Goal: Information Seeking & Learning: Understand process/instructions

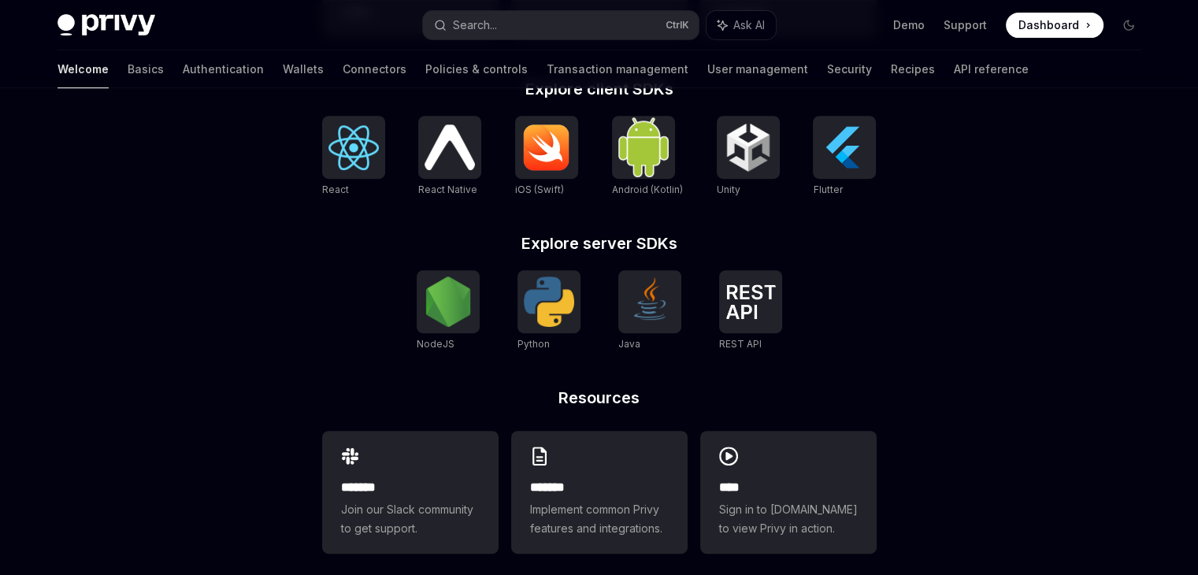
scroll to position [677, 0]
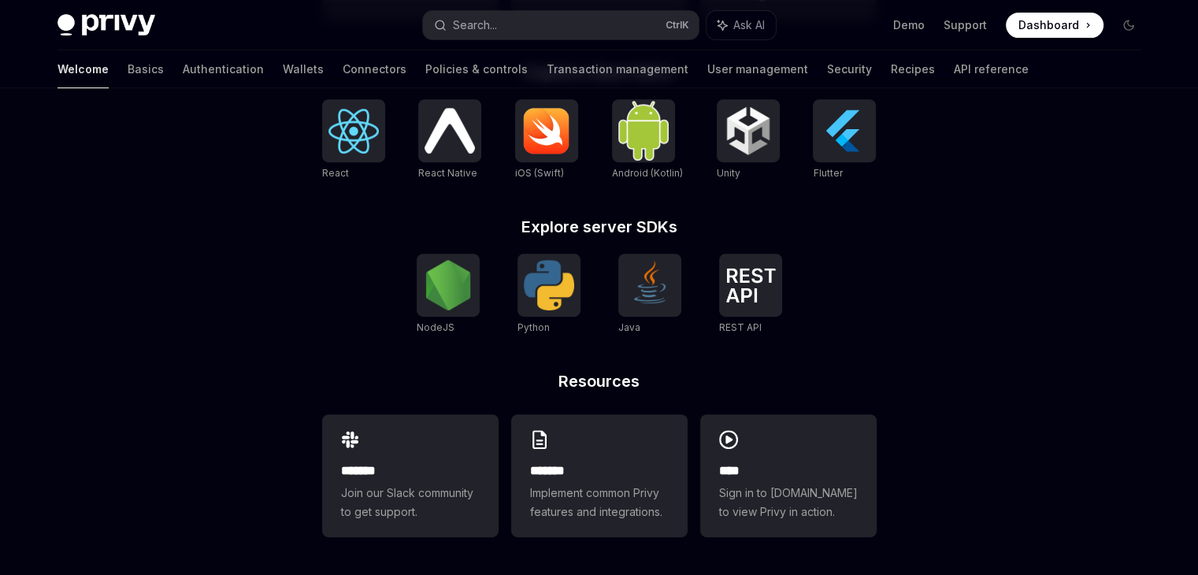
click at [642, 380] on h2 "Resources" at bounding box center [599, 381] width 554 height 16
drag, startPoint x: 642, startPoint y: 380, endPoint x: 539, endPoint y: 379, distance: 102.4
click at [539, 379] on h2 "Resources" at bounding box center [599, 381] width 554 height 16
click at [546, 379] on h2 "Resources" at bounding box center [599, 381] width 554 height 16
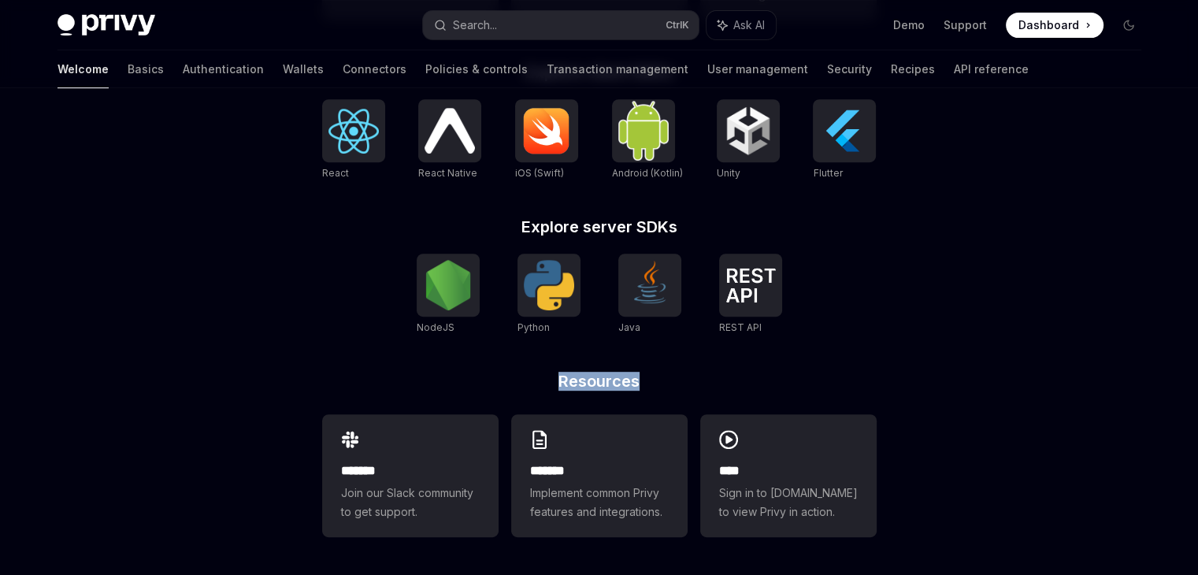
click at [546, 379] on h2 "Resources" at bounding box center [599, 381] width 554 height 16
click at [576, 233] on h2 "Explore server SDKs" at bounding box center [599, 227] width 554 height 16
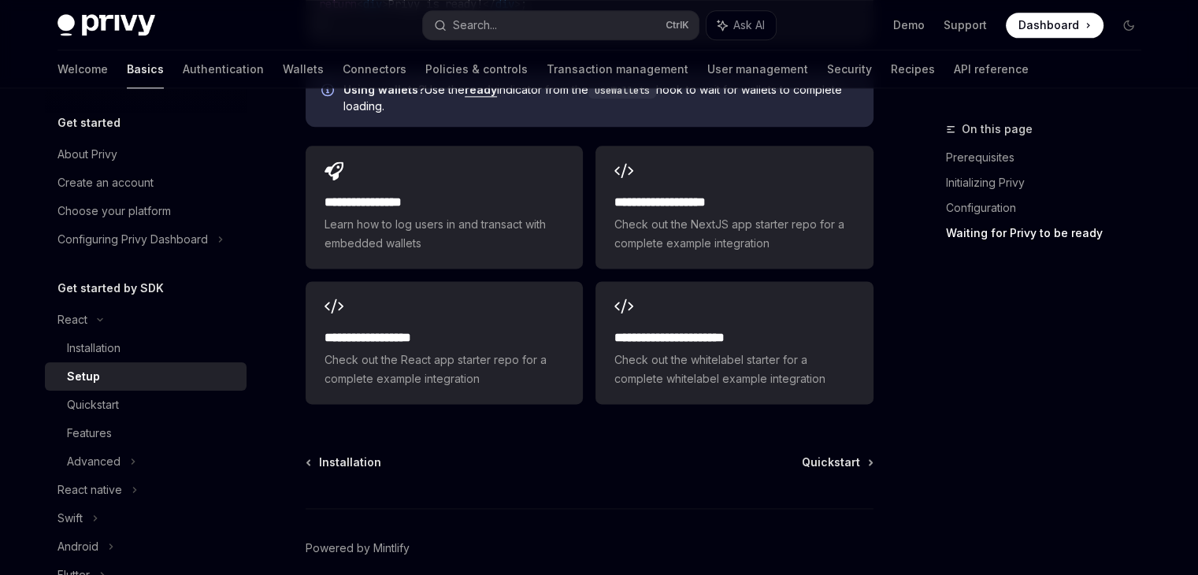
scroll to position [2083, 0]
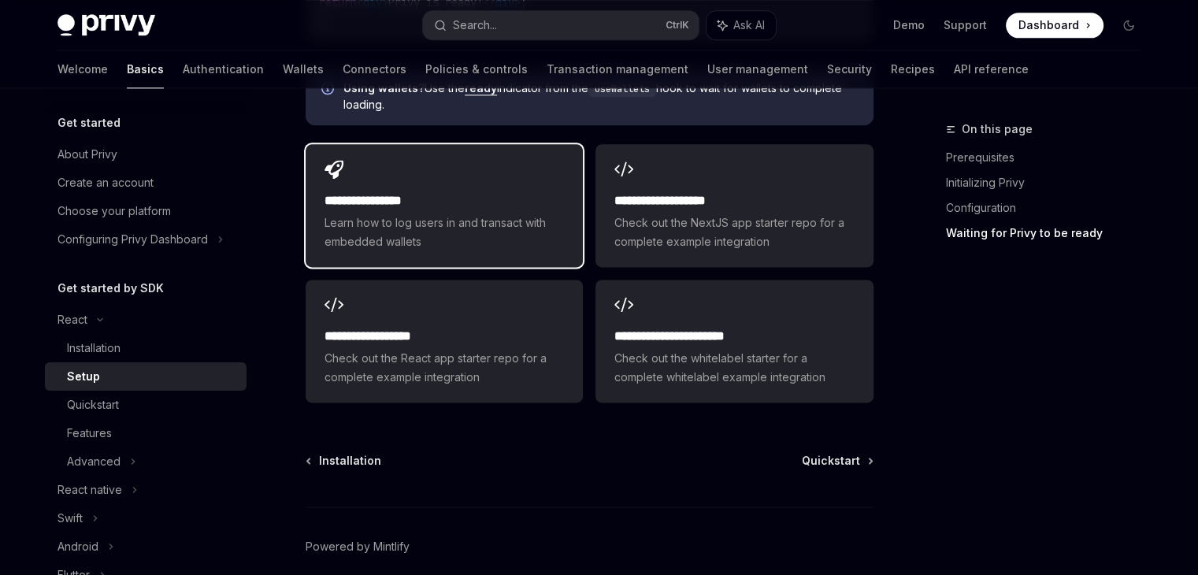
click at [461, 191] on h2 "**********" at bounding box center [443, 200] width 239 height 19
type textarea "*"
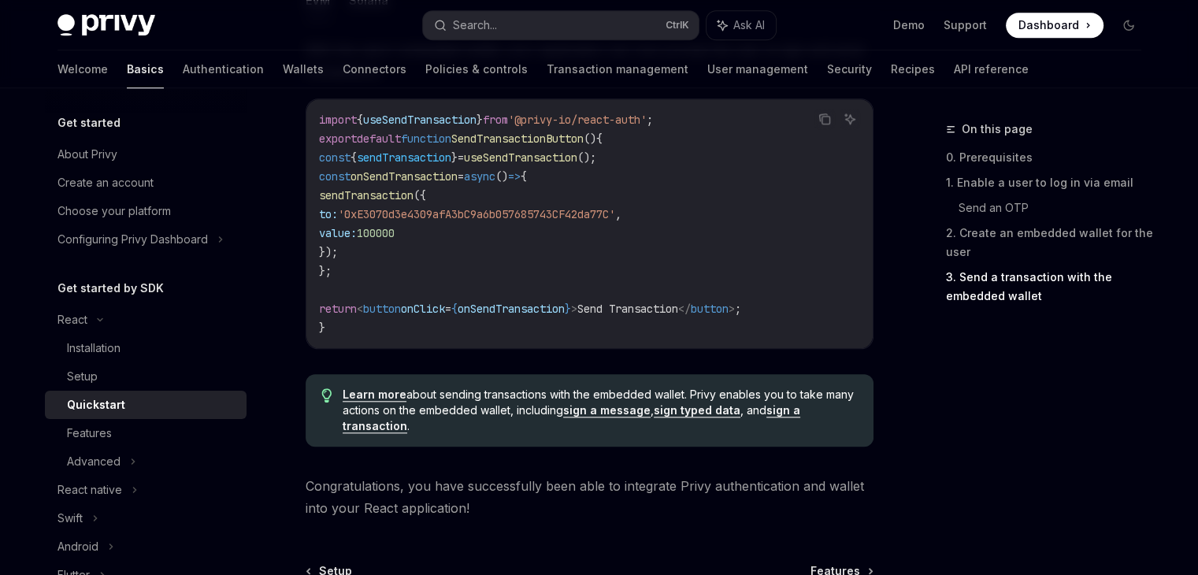
scroll to position [1516, 0]
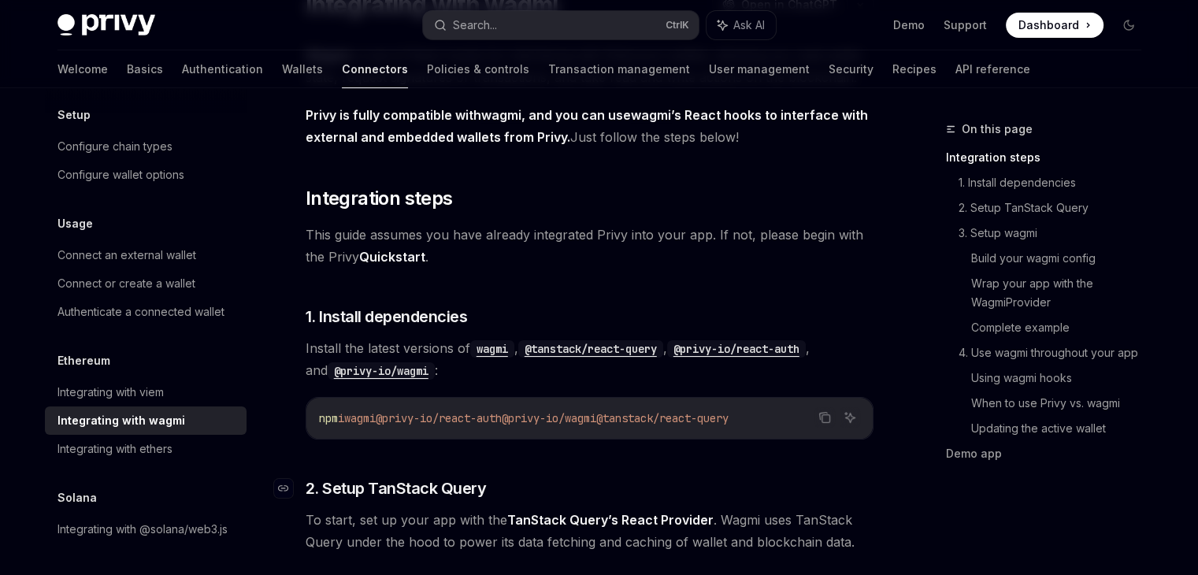
scroll to position [290, 0]
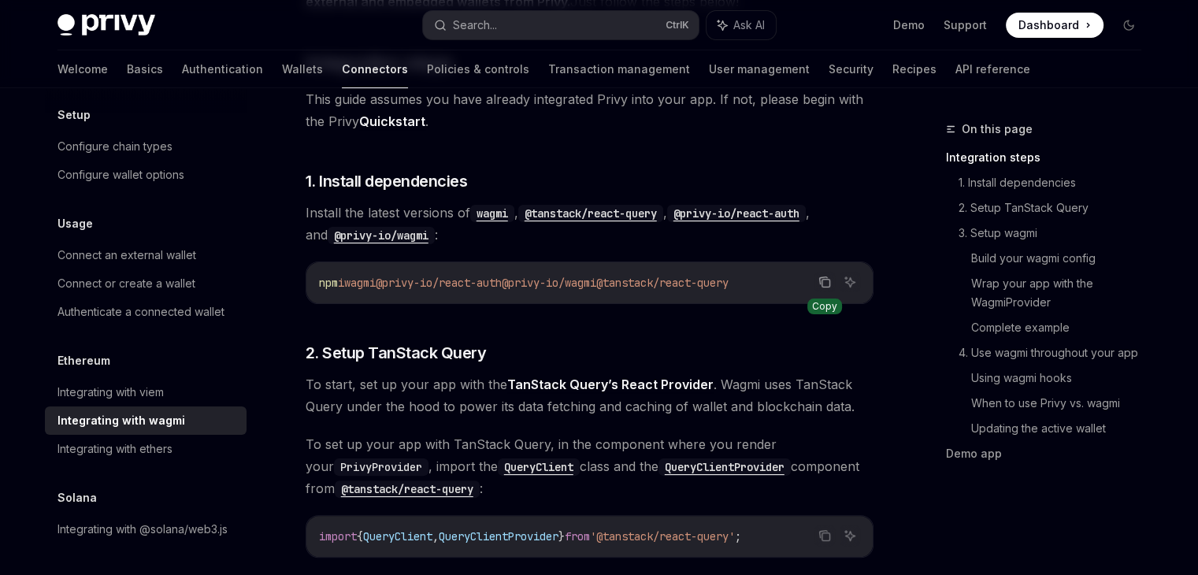
click at [819, 280] on icon "Copy the contents from the code block" at bounding box center [823, 280] width 8 height 7
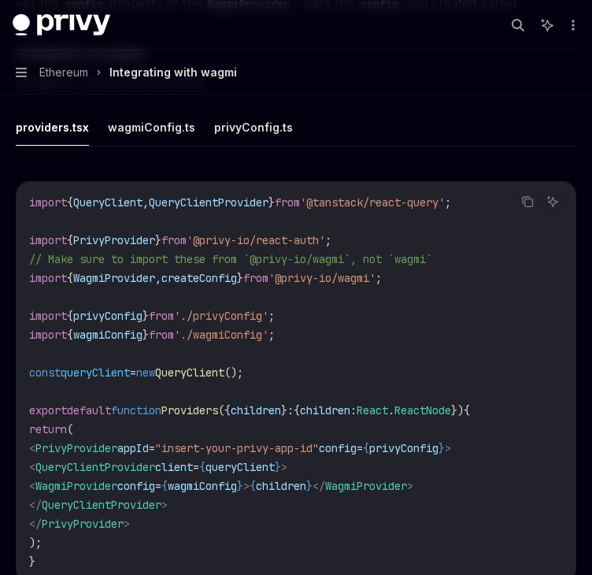
scroll to position [2899, 0]
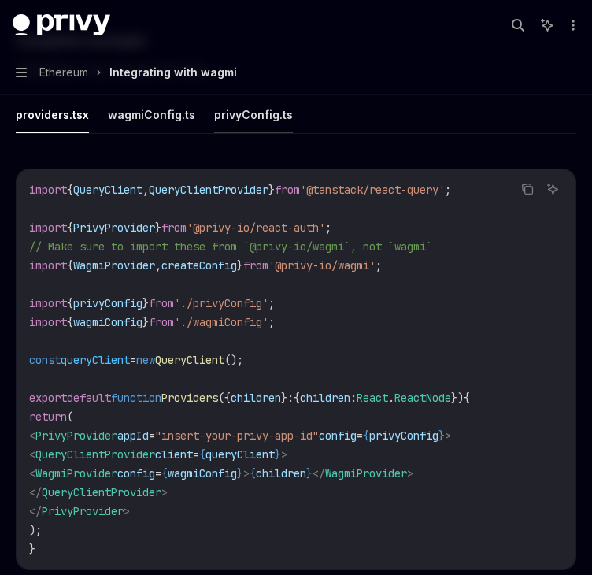
click at [253, 113] on button "privyConfig.ts" at bounding box center [253, 114] width 79 height 37
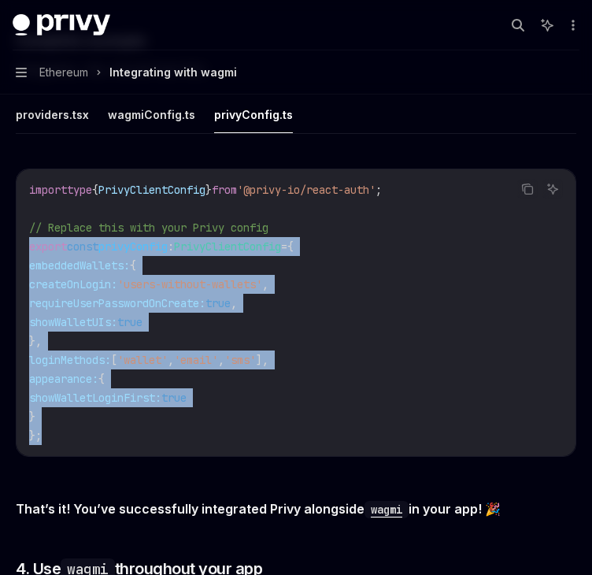
drag, startPoint x: 50, startPoint y: 420, endPoint x: 27, endPoint y: 236, distance: 184.9
click at [27, 236] on div "import type { PrivyClientConfig } from '@privy-io/react-auth' ; // Replace this…" at bounding box center [296, 312] width 559 height 287
copy code "export const privyConfig : PrivyClientConfig = { embeddedWallets: { createOnLog…"
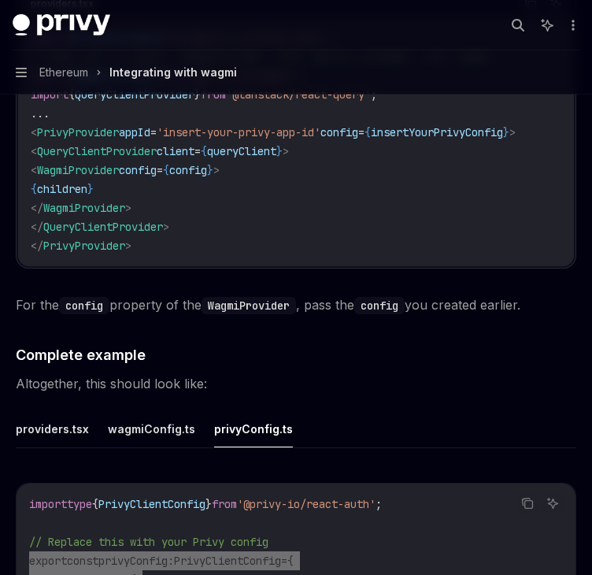
scroll to position [2603, 0]
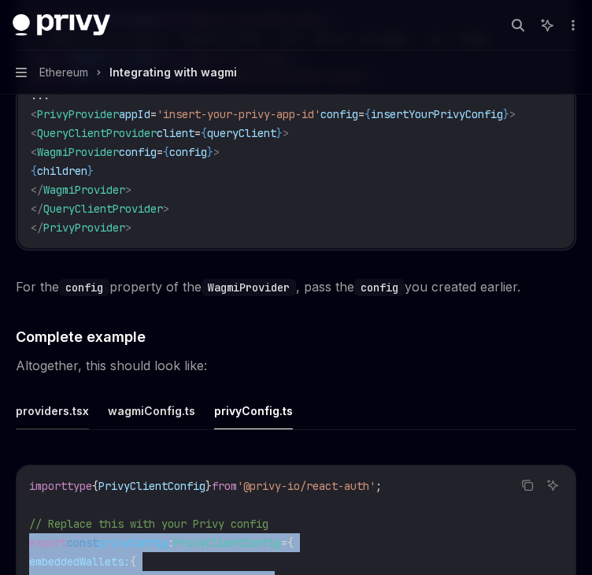
click at [55, 406] on button "providers.tsx" at bounding box center [52, 410] width 73 height 37
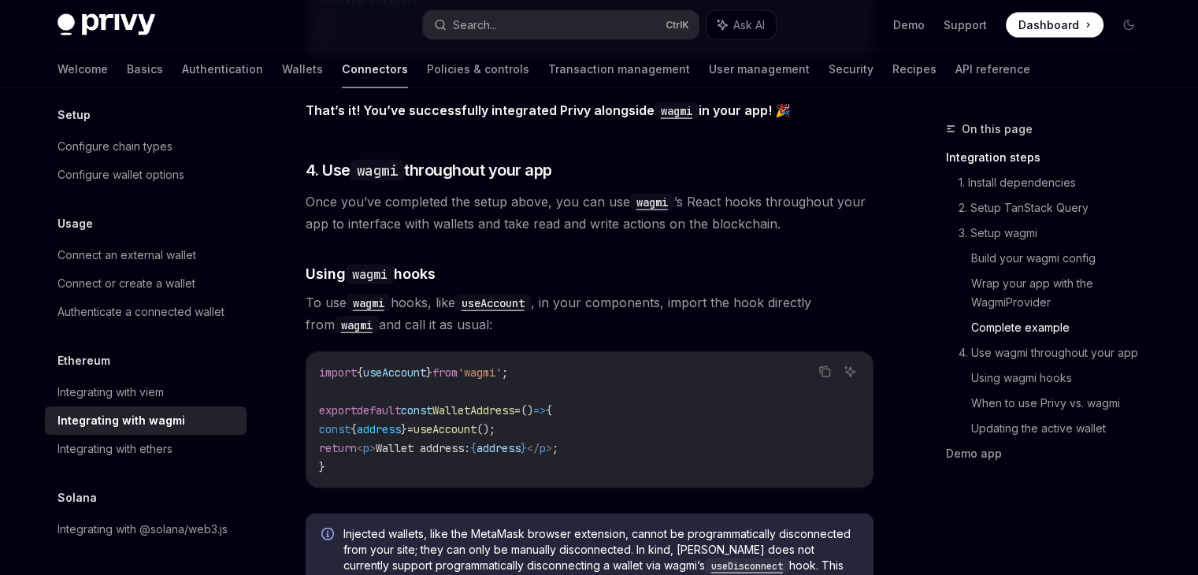
scroll to position [3404, 0]
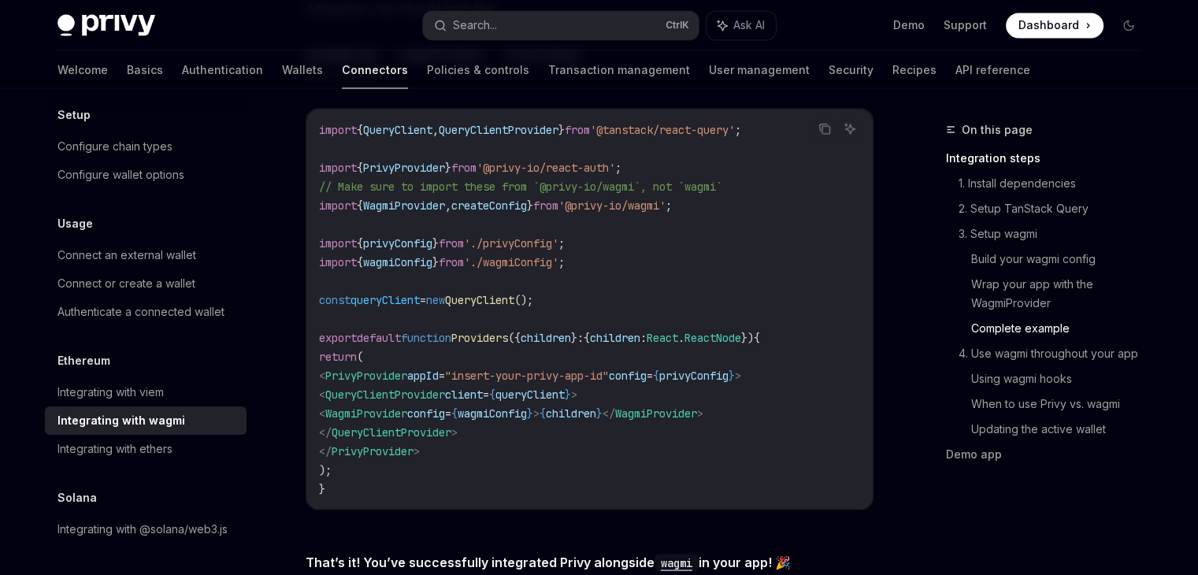
scroll to position [2950, 0]
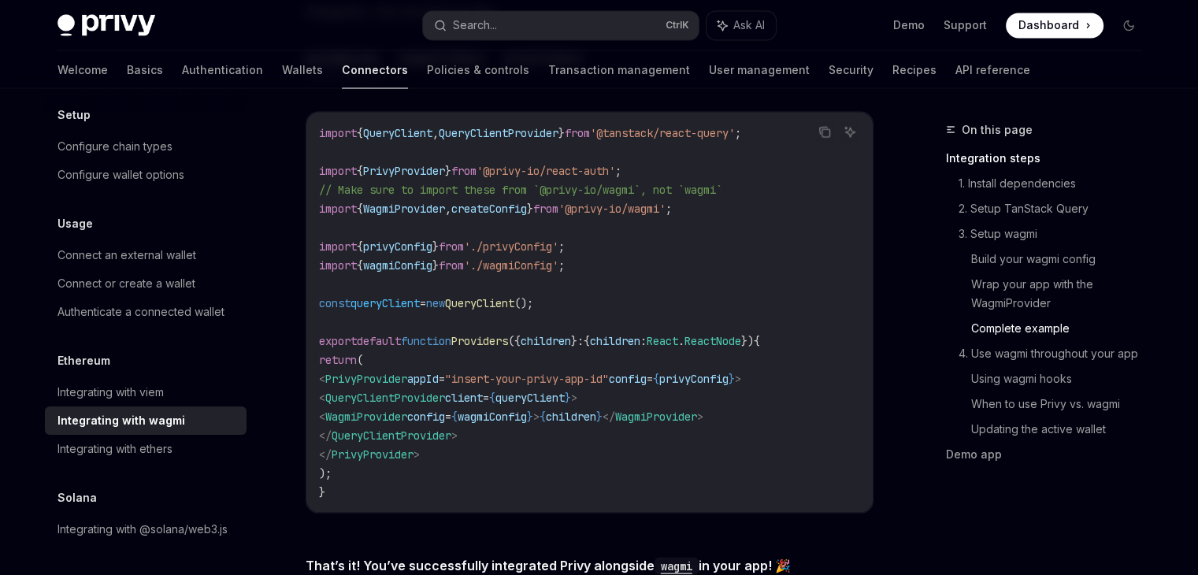
click at [533, 295] on span "();" at bounding box center [523, 302] width 19 height 14
click at [479, 391] on code "import { QueryClient , QueryClientProvider } from '@tanstack/react-query' ; imp…" at bounding box center [589, 312] width 541 height 378
click at [499, 295] on span "QueryClient" at bounding box center [479, 302] width 69 height 14
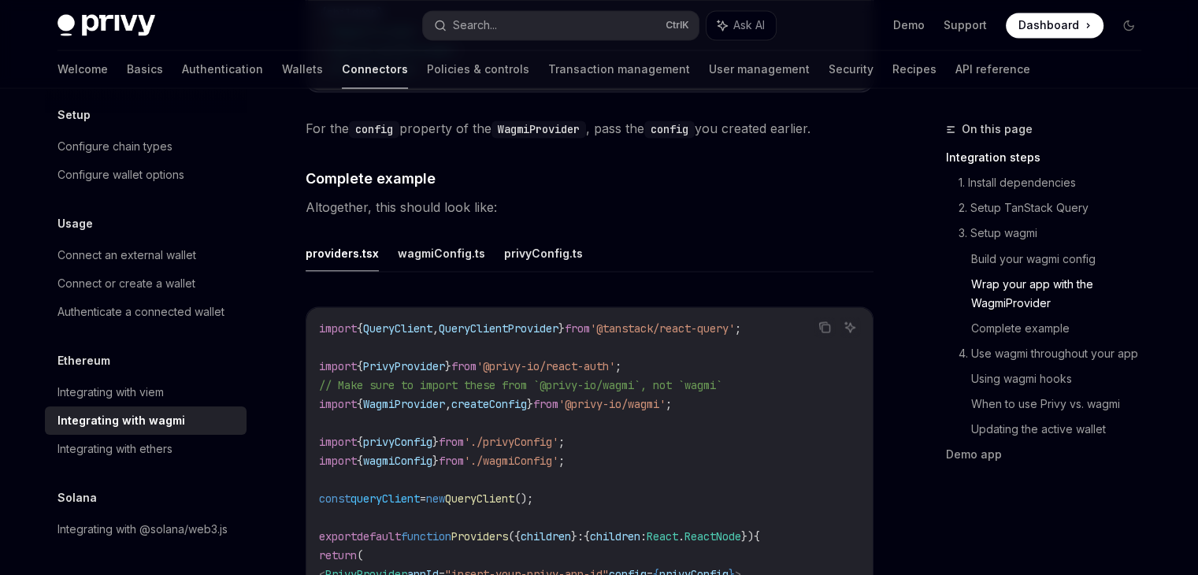
scroll to position [2765, 0]
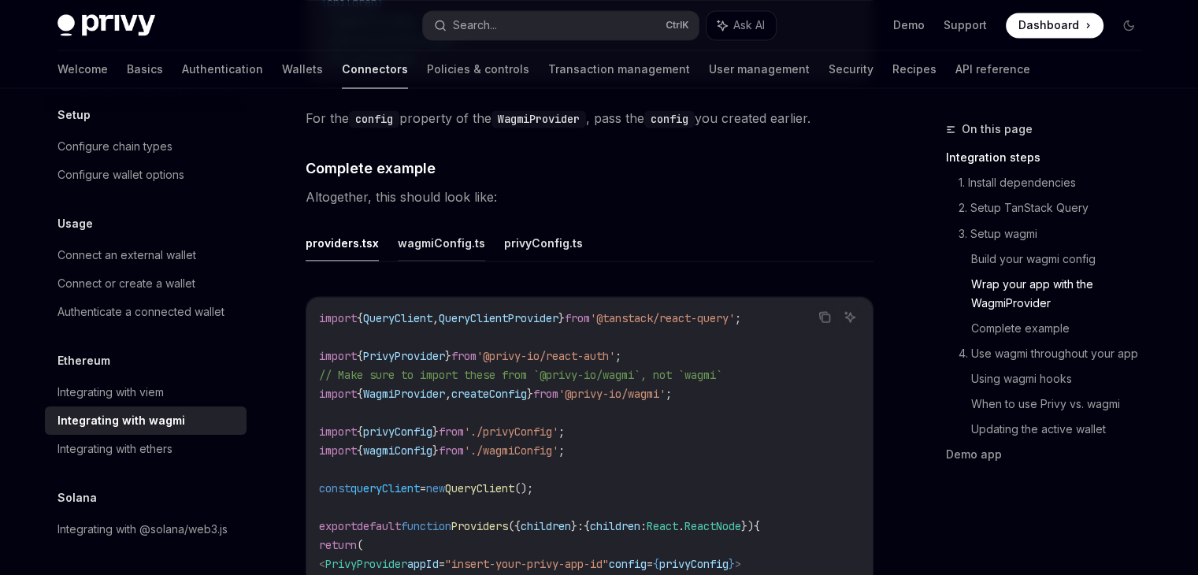
click at [446, 231] on button "wagmiConfig.ts" at bounding box center [441, 242] width 87 height 37
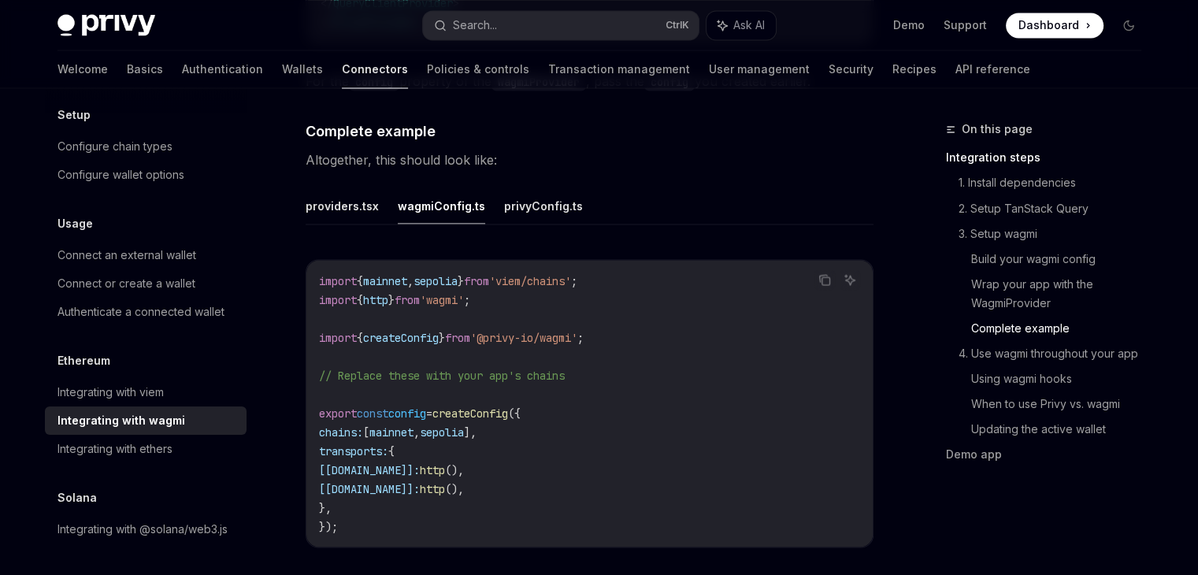
scroll to position [2800, 0]
click at [535, 202] on button "privyConfig.ts" at bounding box center [543, 207] width 79 height 37
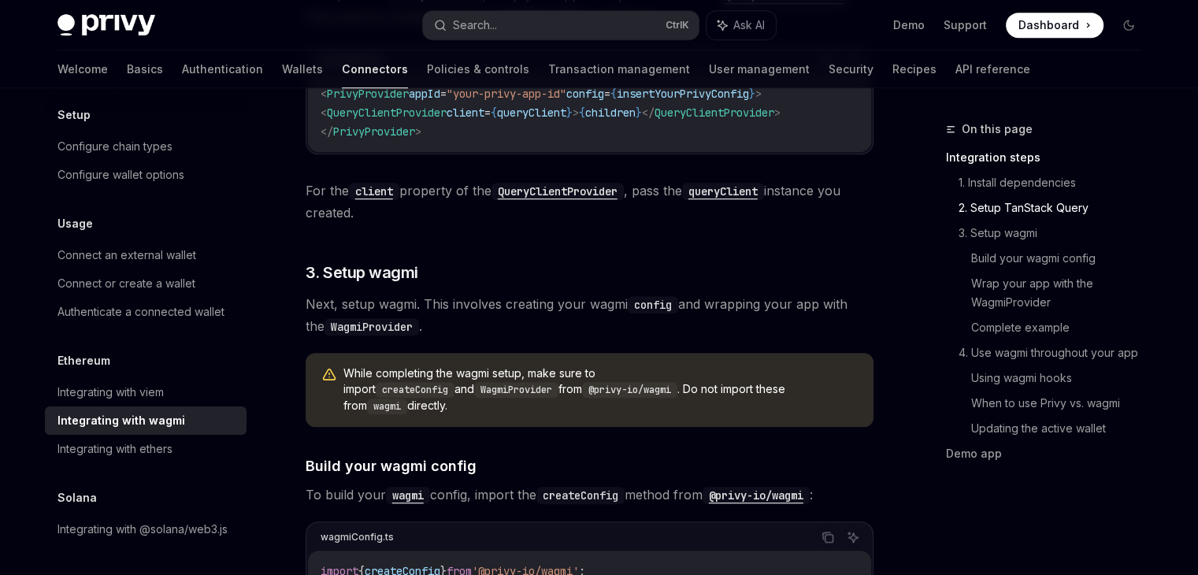
scroll to position [992, 0]
click at [538, 326] on span "Next, setup wagmi. This involves creating your wagmi config and wrapping your a…" at bounding box center [589, 316] width 568 height 44
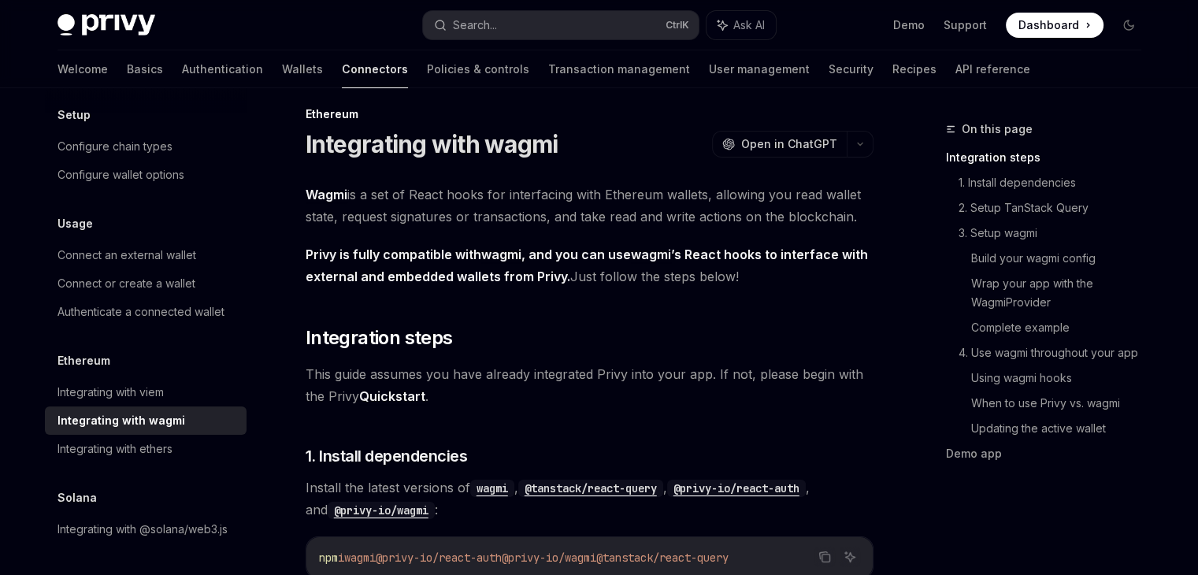
scroll to position [14, 0]
click at [394, 389] on link "Quickstart" at bounding box center [392, 397] width 66 height 17
type textarea "*"
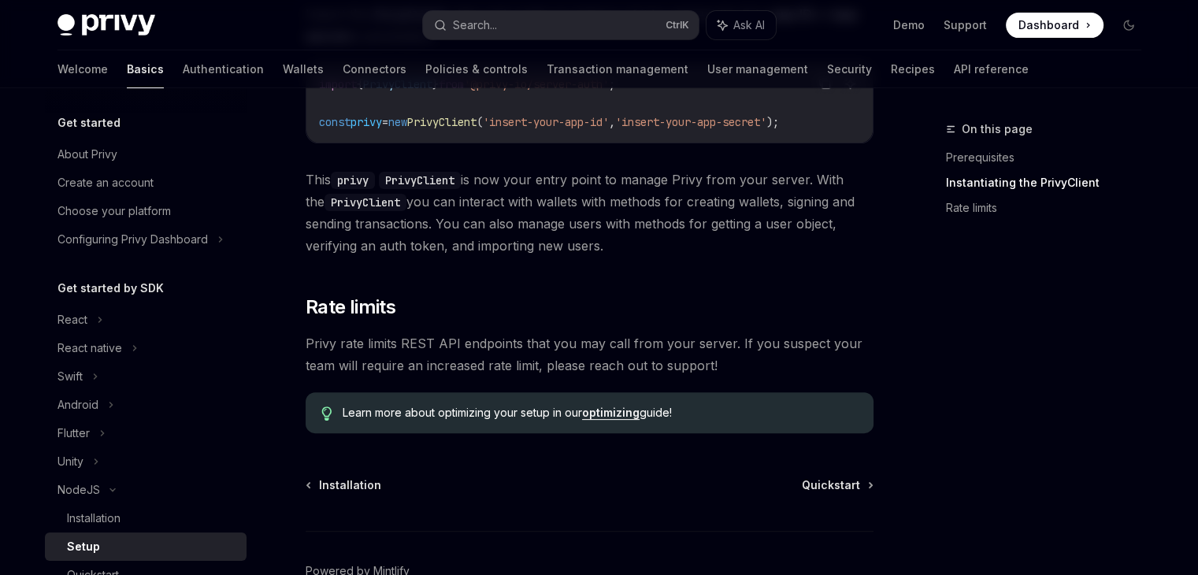
scroll to position [488, 0]
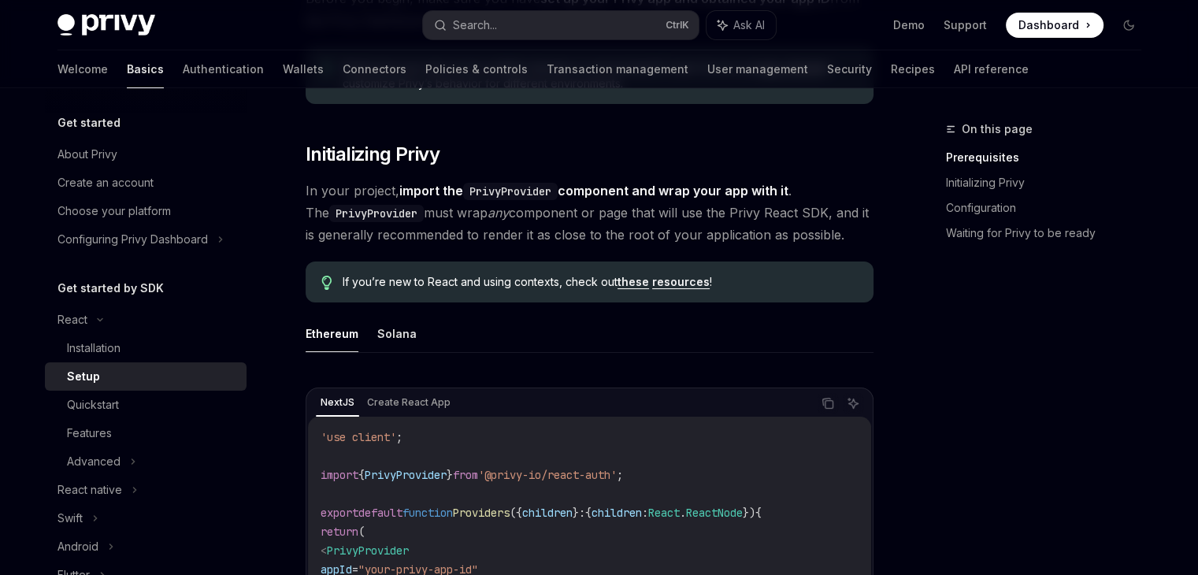
scroll to position [250, 0]
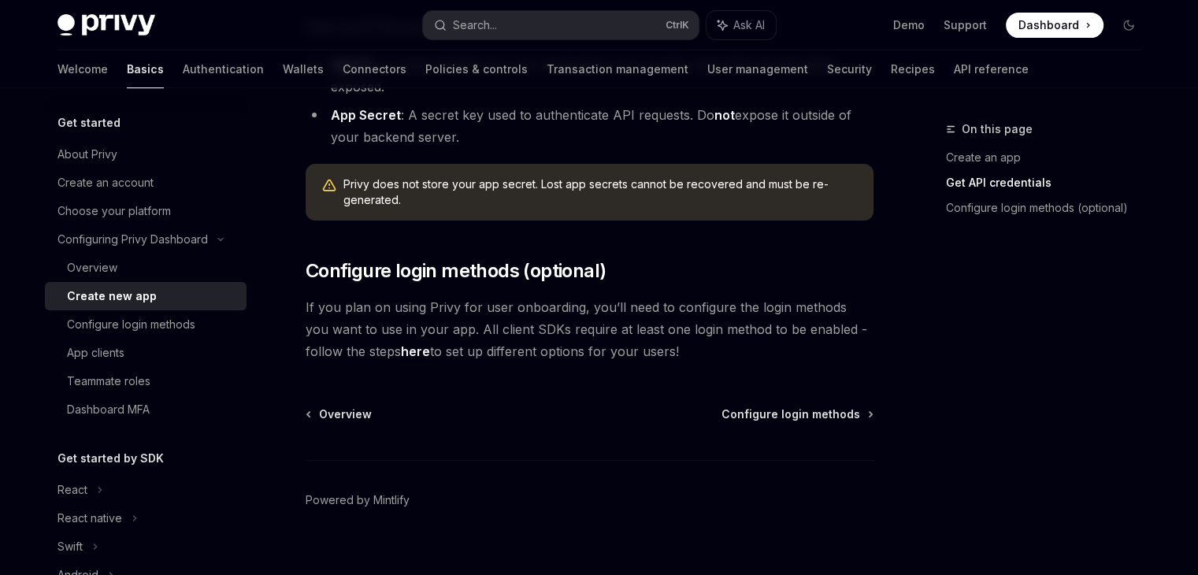
scroll to position [531, 0]
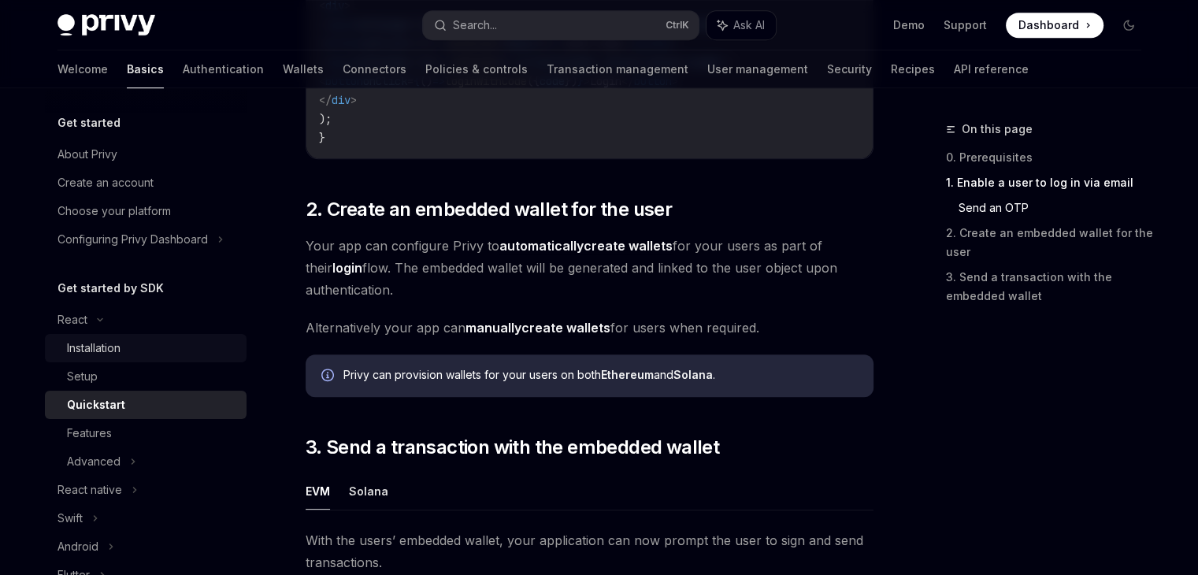
click at [158, 348] on div "Installation" at bounding box center [152, 348] width 170 height 19
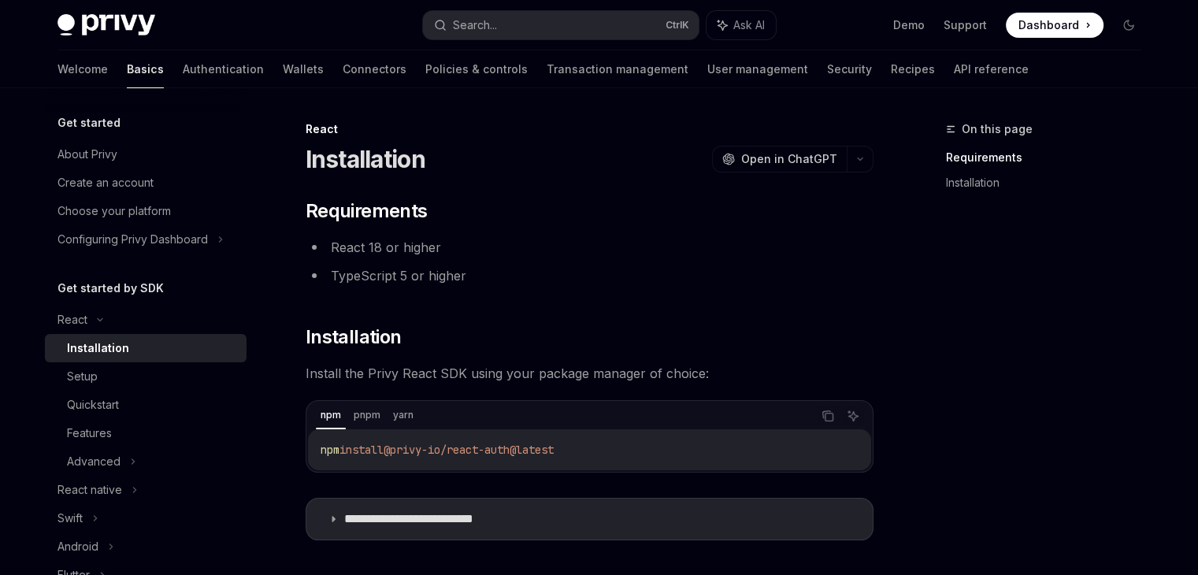
scroll to position [198, 0]
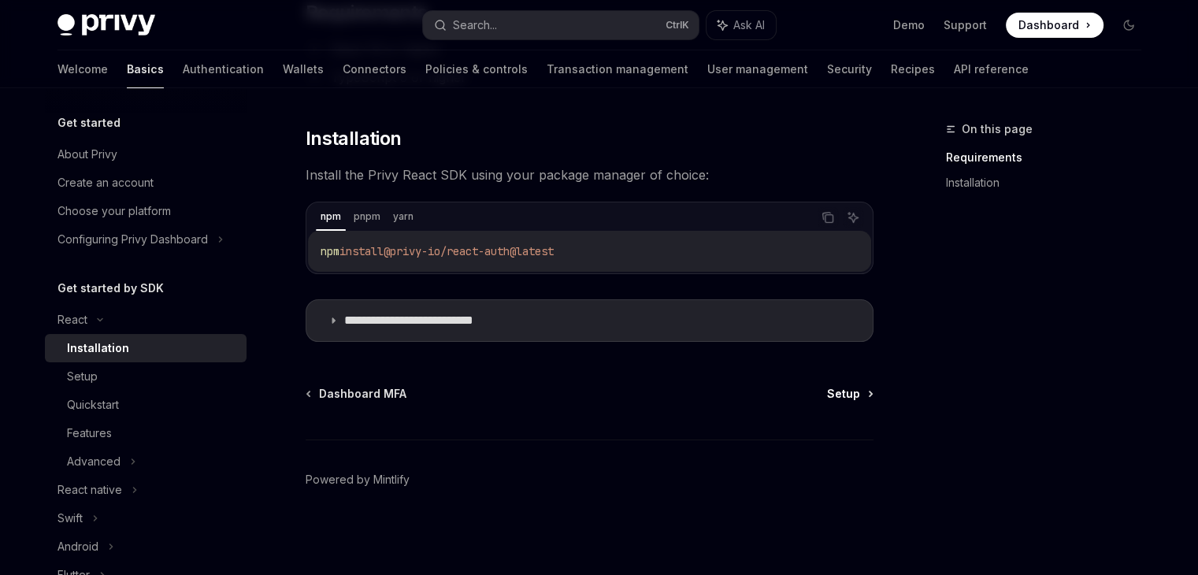
click at [846, 392] on span "Setup" at bounding box center [843, 394] width 33 height 16
type textarea "*"
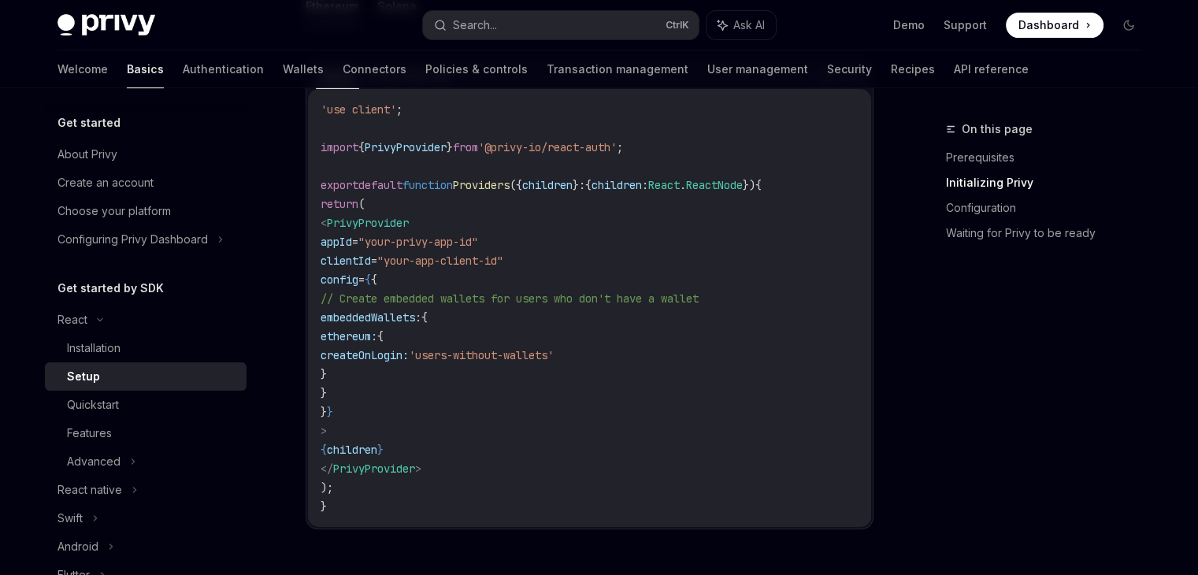
scroll to position [576, 0]
click at [428, 316] on span "{" at bounding box center [424, 318] width 6 height 14
